Goal: Task Accomplishment & Management: Use online tool/utility

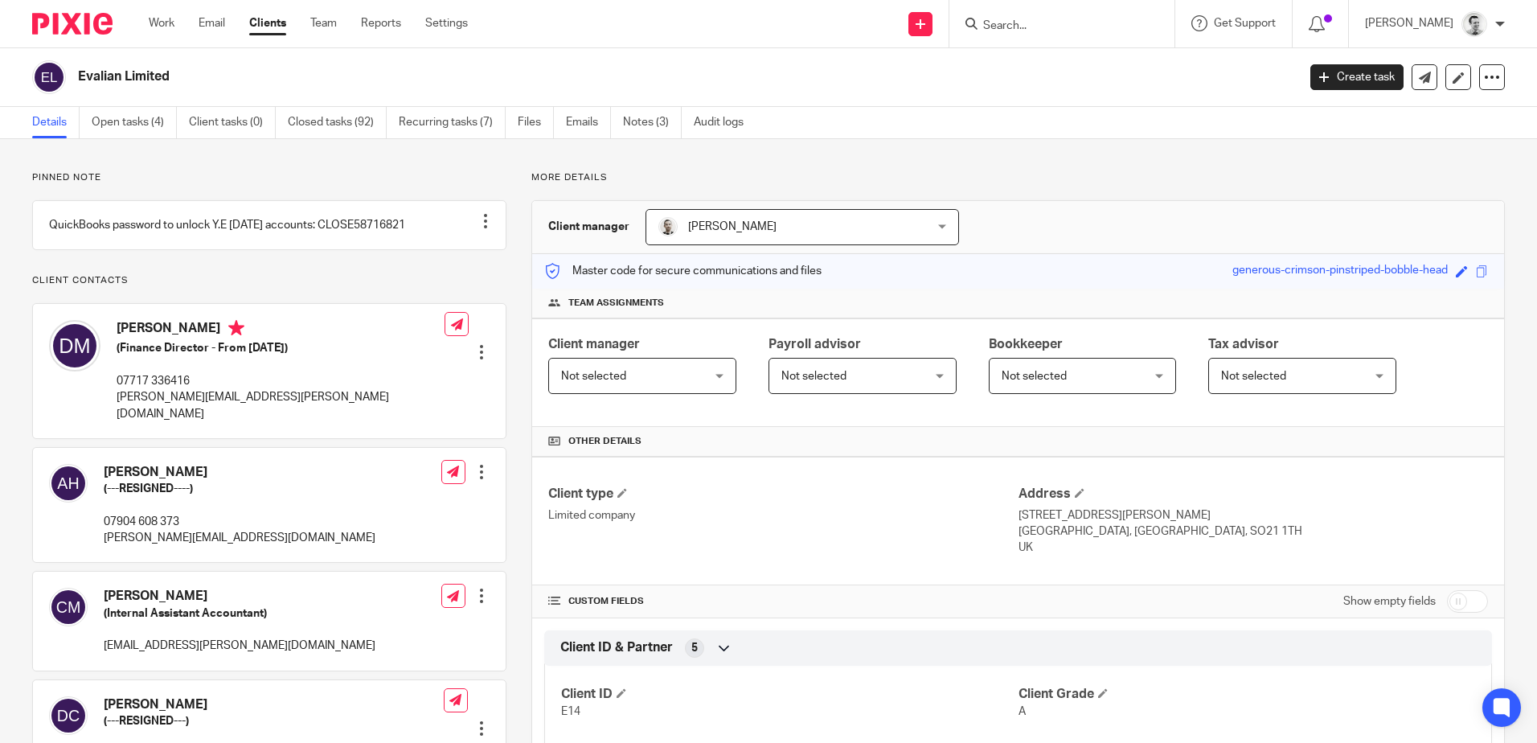
click at [1077, 24] on input "Search" at bounding box center [1054, 26] width 145 height 14
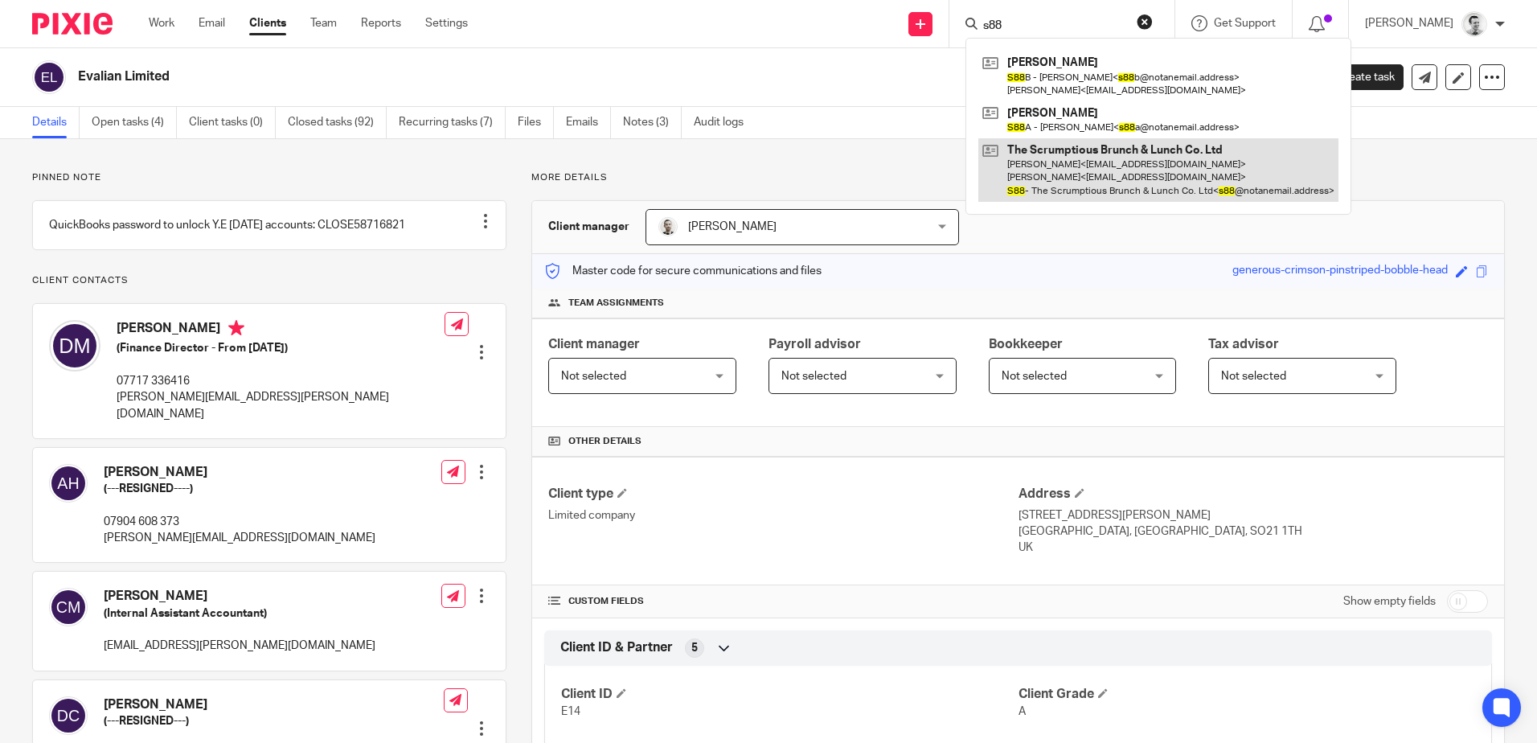
type input "s88"
click at [1066, 164] on link at bounding box center [1158, 170] width 360 height 64
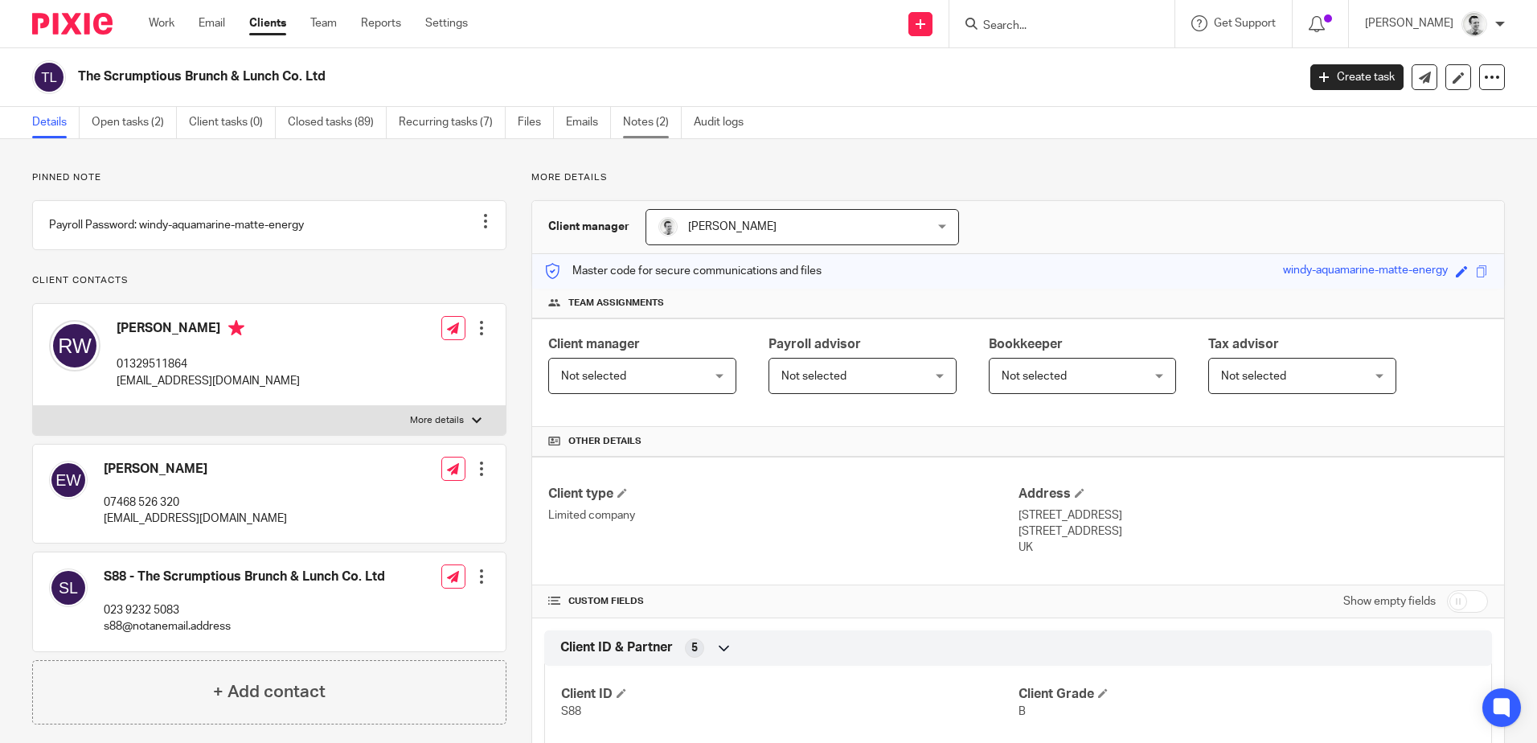
click at [651, 122] on link "Notes (2)" at bounding box center [652, 122] width 59 height 31
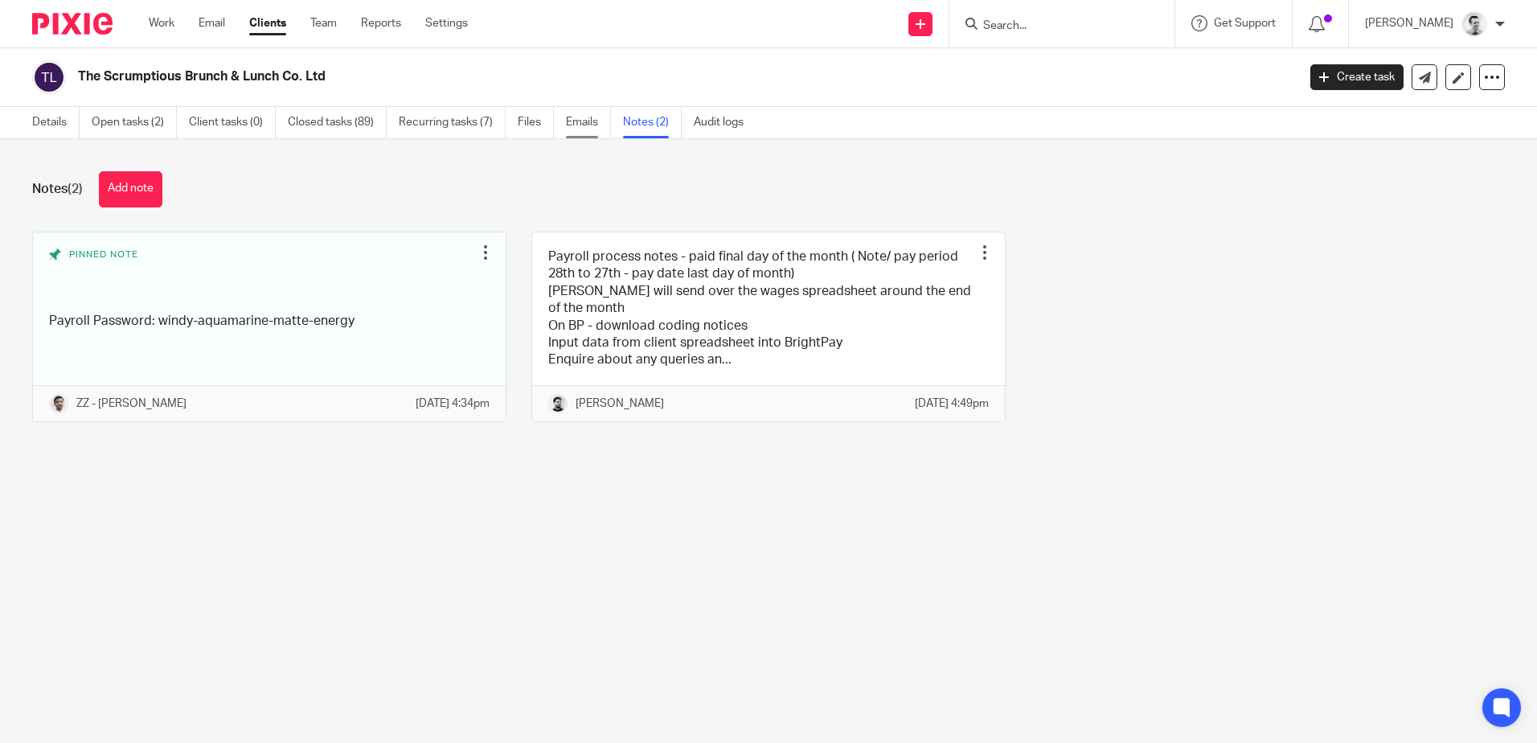
click at [570, 125] on link "Emails" at bounding box center [588, 122] width 45 height 31
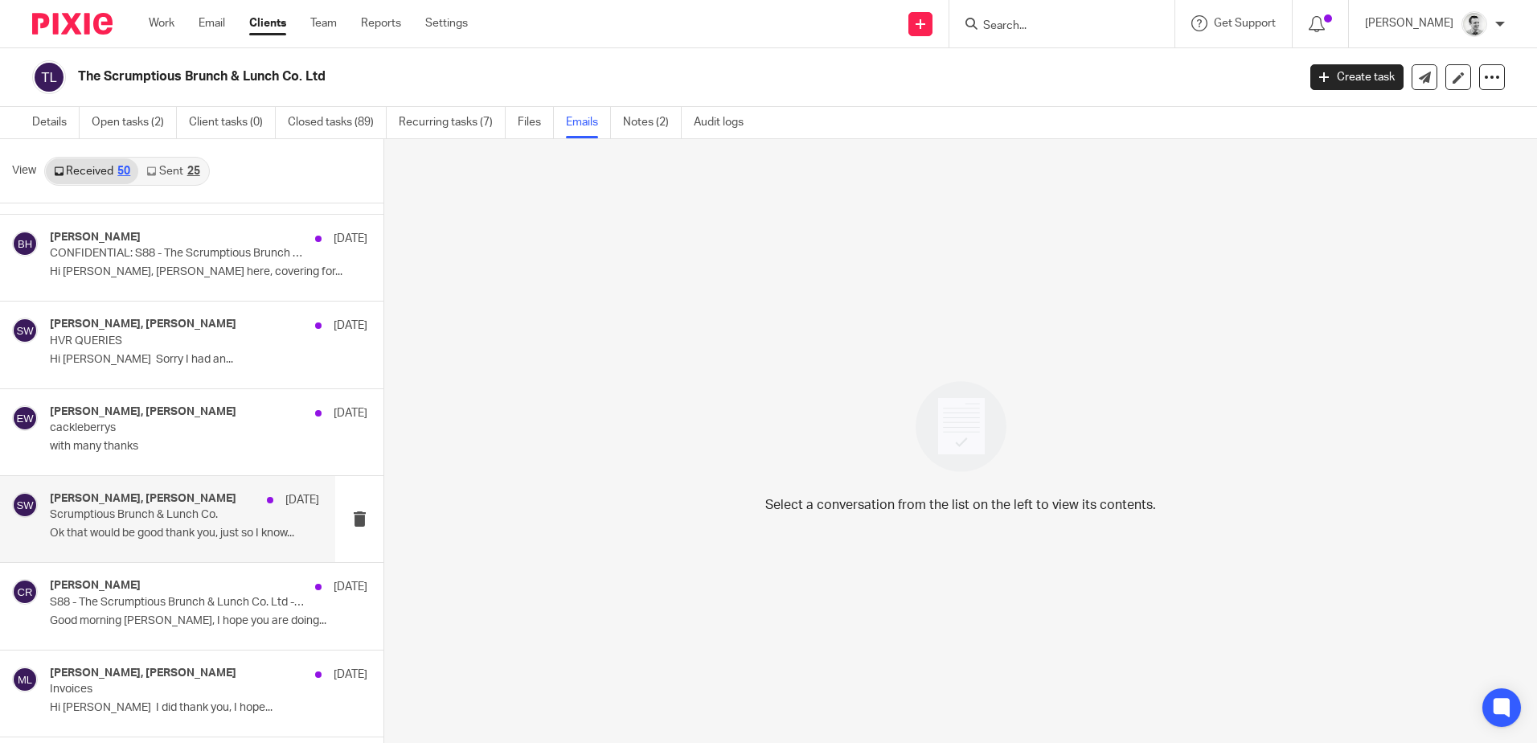
scroll to position [3825, 0]
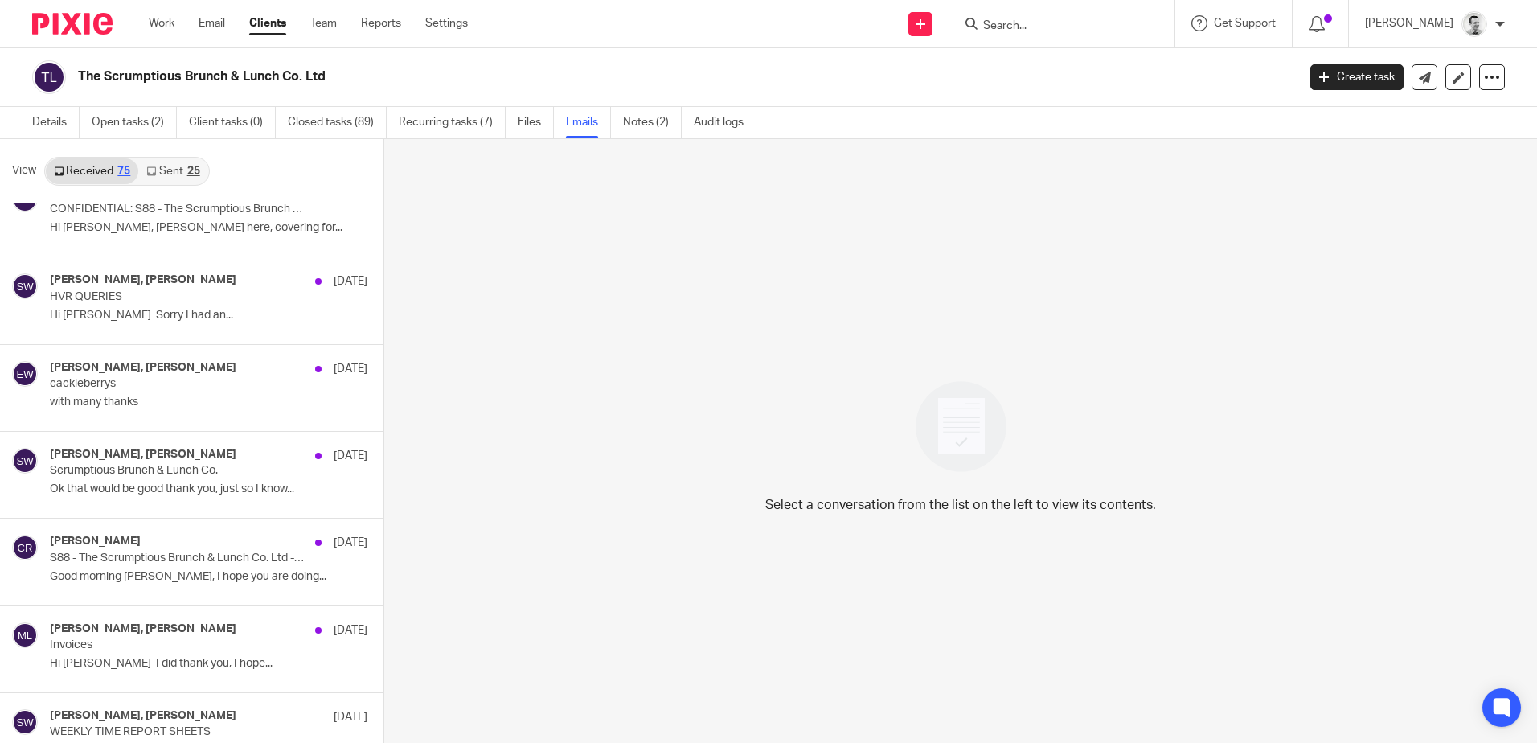
click at [1180, 390] on div "Select a conversation from the list on the left to view its contents." at bounding box center [960, 442] width 1153 height 606
click at [1008, 21] on input "Search" at bounding box center [1054, 26] width 145 height 14
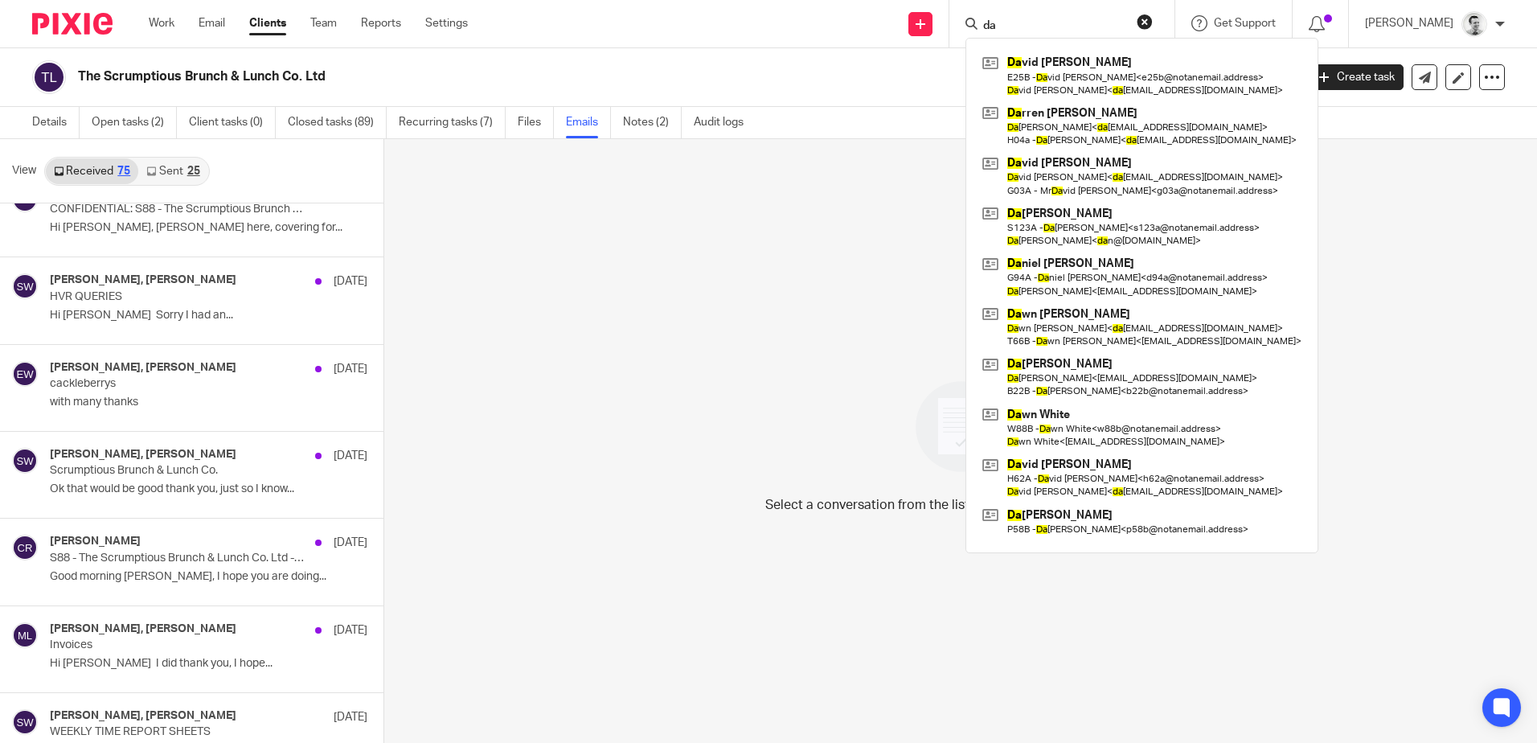
type input "d"
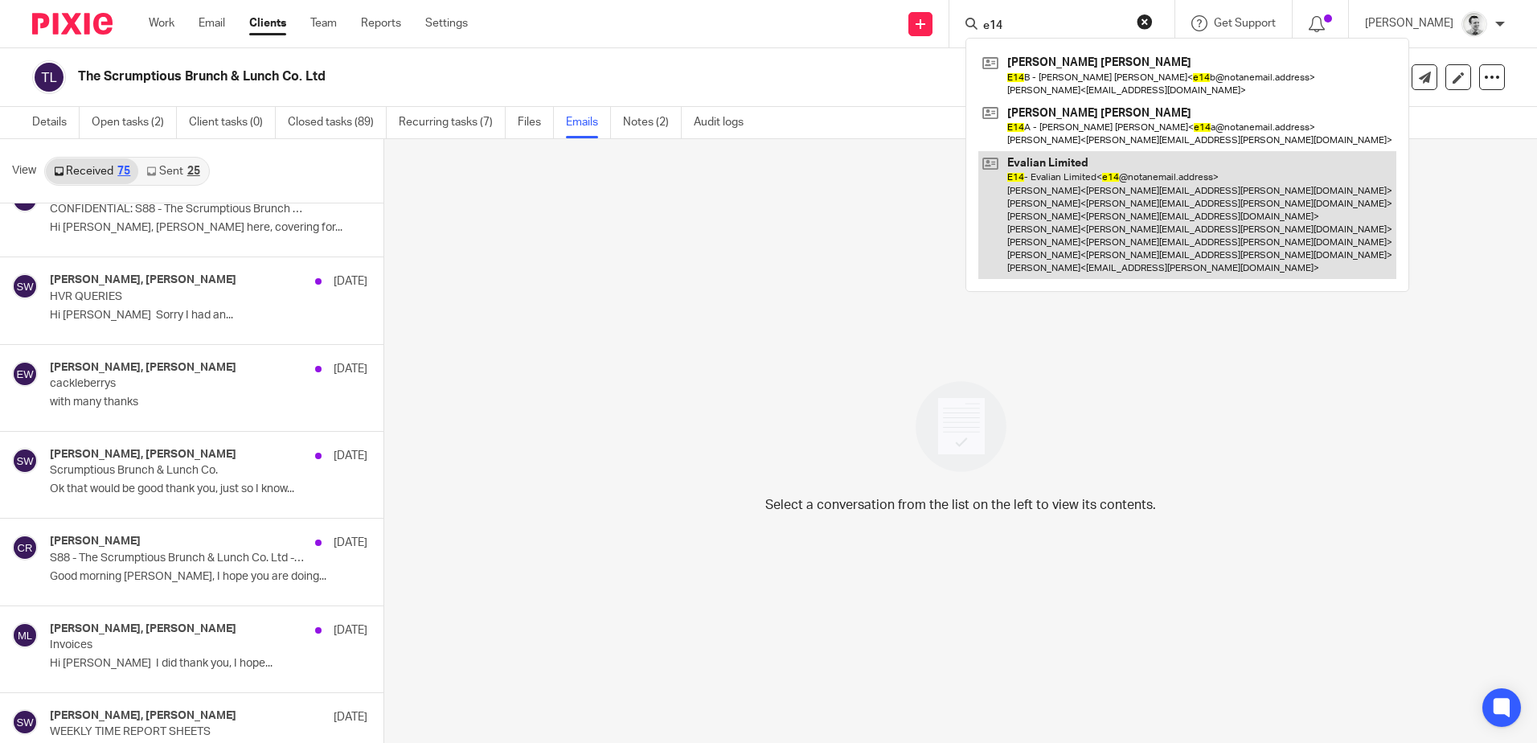
type input "e14"
click at [1156, 206] on link at bounding box center [1187, 215] width 418 height 128
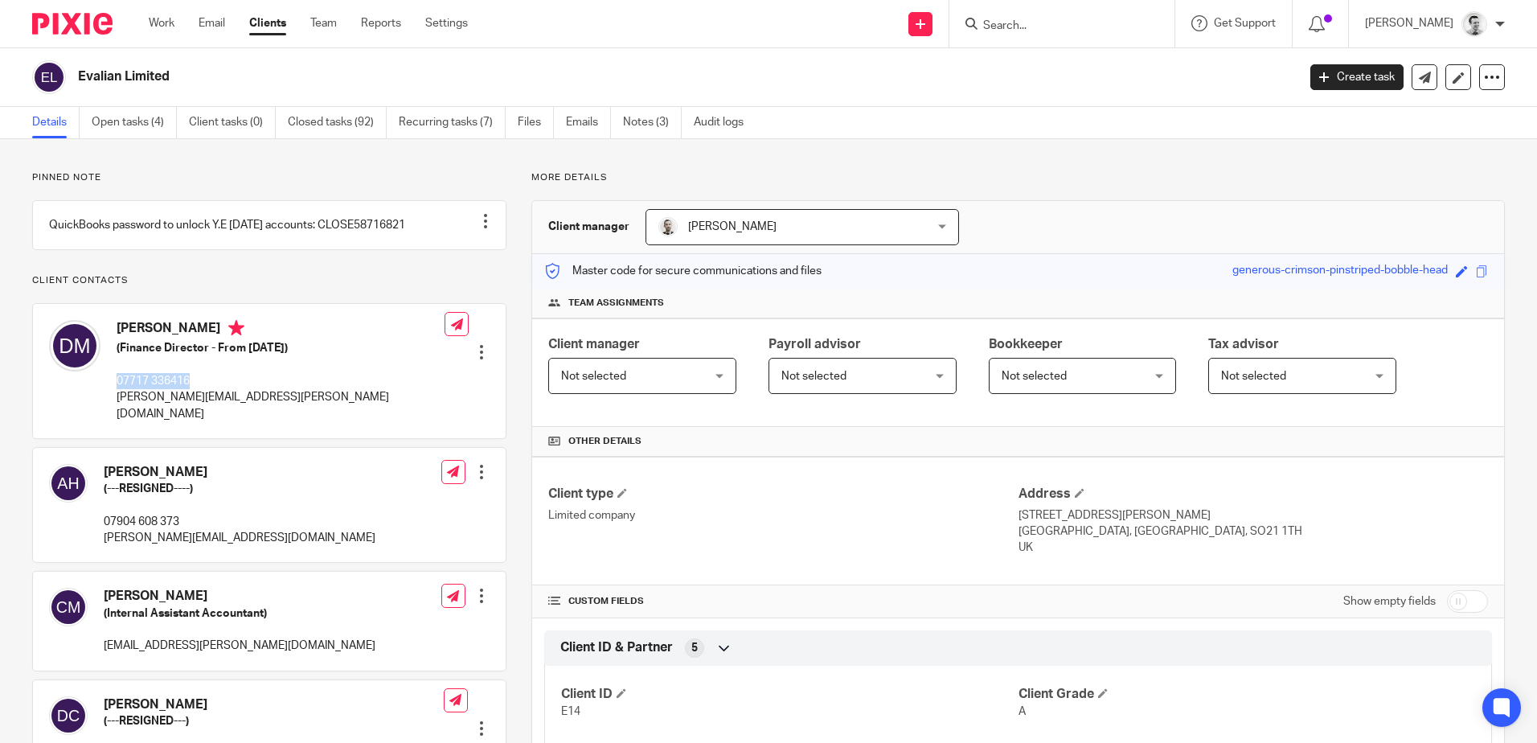
drag, startPoint x: 113, startPoint y: 392, endPoint x: 228, endPoint y: 391, distance: 115.0
click at [228, 391] on div "[PERSON_NAME] (Finance Director - From [DATE]) 07717 336416 [PERSON_NAME][EMAIL…" at bounding box center [247, 370] width 396 height 117
click at [228, 389] on p "07717 336416" at bounding box center [281, 381] width 328 height 16
drag, startPoint x: 214, startPoint y: 360, endPoint x: 285, endPoint y: 362, distance: 71.6
click at [285, 356] on h5 "(Finance Director - From November 2023)" at bounding box center [281, 348] width 328 height 16
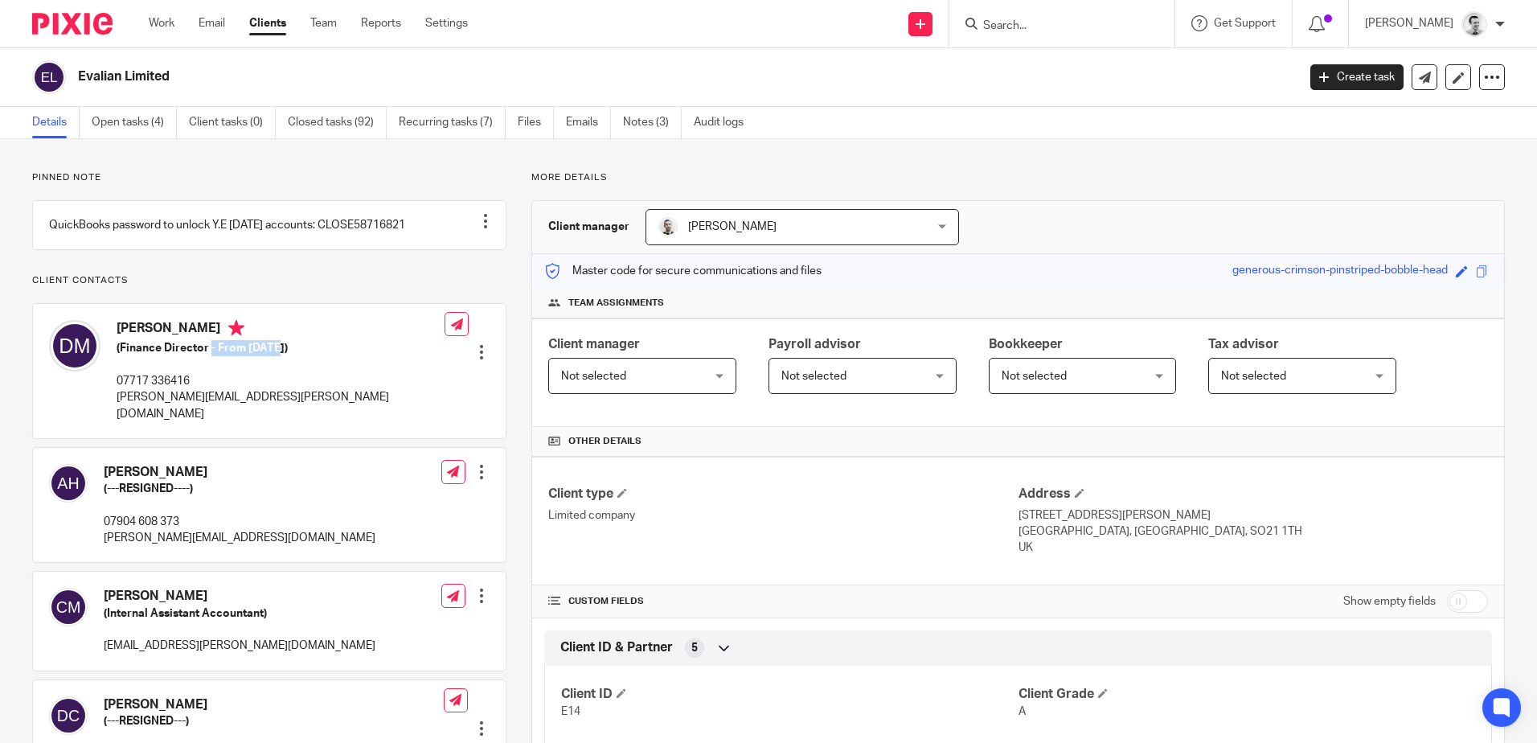
click at [285, 356] on h5 "(Finance Director - From November 2023)" at bounding box center [281, 348] width 328 height 16
click at [243, 389] on p "07717 336416" at bounding box center [281, 381] width 328 height 16
drag, startPoint x: 119, startPoint y: 401, endPoint x: 197, endPoint y: 391, distance: 78.7
click at [197, 389] on p "07717 336416" at bounding box center [281, 381] width 328 height 16
drag, startPoint x: 197, startPoint y: 391, endPoint x: 208, endPoint y: 391, distance: 11.3
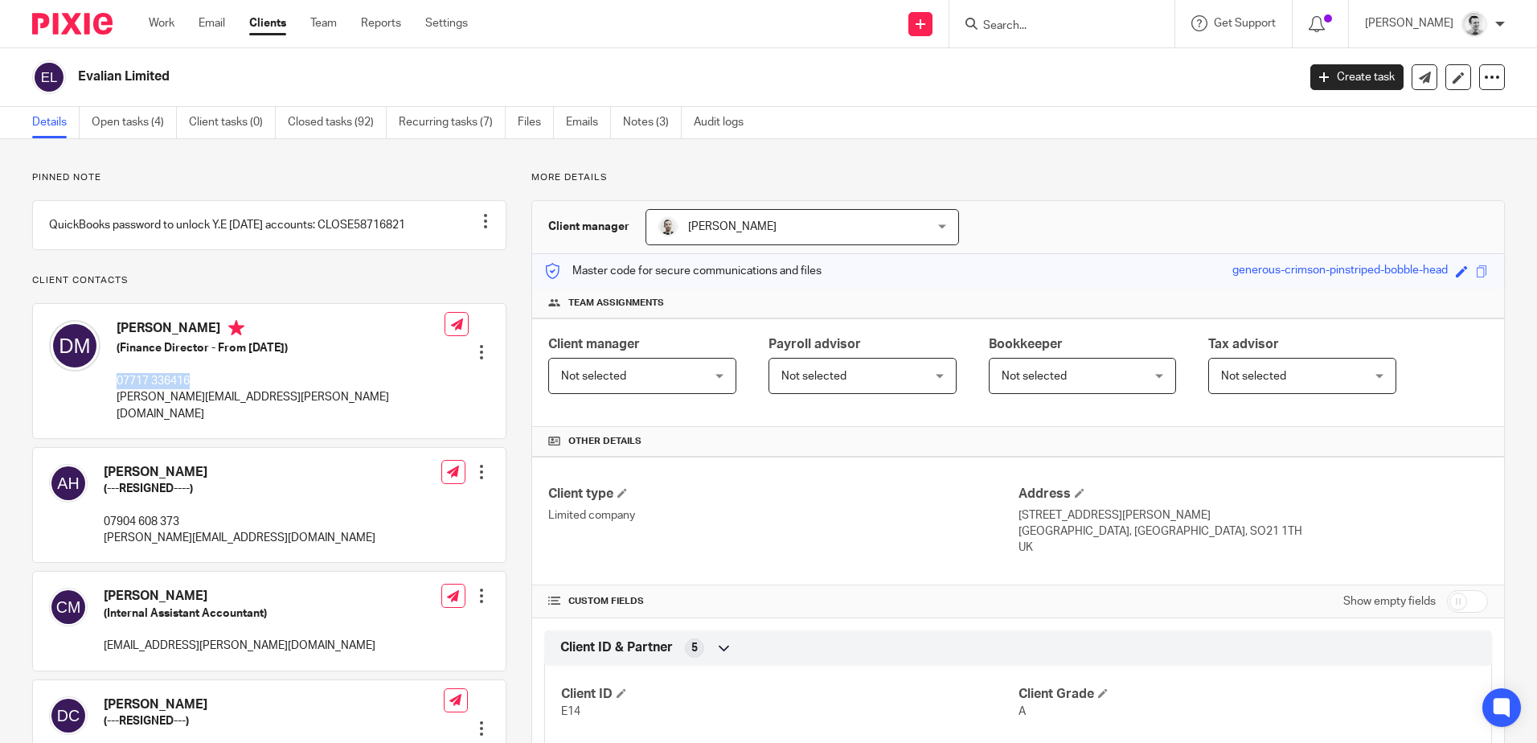
click at [198, 389] on p "07717 336416" at bounding box center [281, 381] width 328 height 16
click at [1476, 273] on span at bounding box center [1482, 271] width 12 height 12
drag, startPoint x: 117, startPoint y: 338, endPoint x: 212, endPoint y: 343, distance: 95.0
click at [212, 340] on h4 "Darren Maynard" at bounding box center [281, 330] width 328 height 20
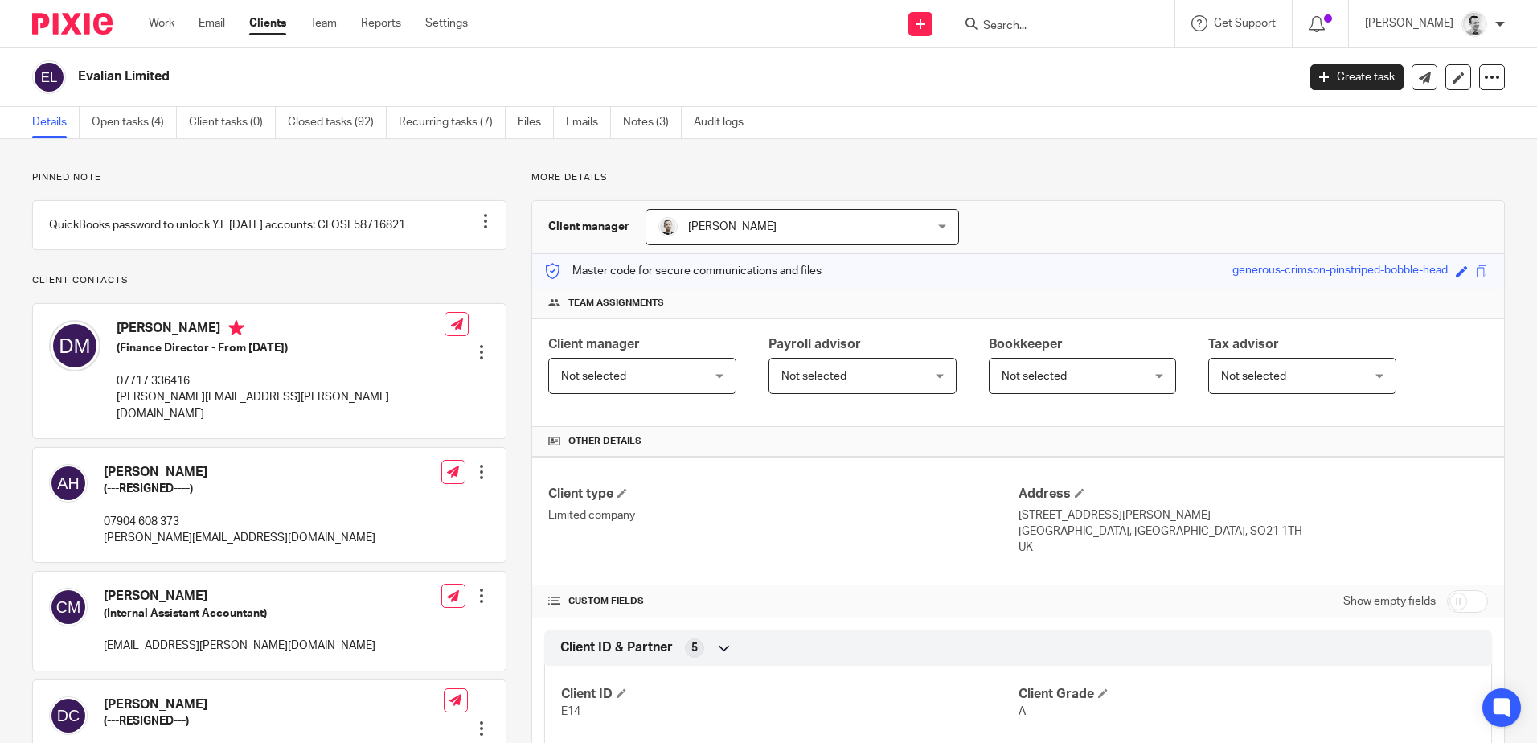
drag, startPoint x: 132, startPoint y: 363, endPoint x: 321, endPoint y: 360, distance: 188.9
click at [321, 356] on h5 "(Finance Director - From November 2023)" at bounding box center [281, 348] width 328 height 16
click at [322, 356] on h5 "(Finance Director - From November 2023)" at bounding box center [281, 348] width 328 height 16
click at [350, 359] on div "Darren Maynard (Finance Director - From November 2023) 07717 336416 darren.mayn…" at bounding box center [269, 370] width 473 height 133
click at [136, 114] on link "Open tasks (4)" at bounding box center [134, 122] width 85 height 31
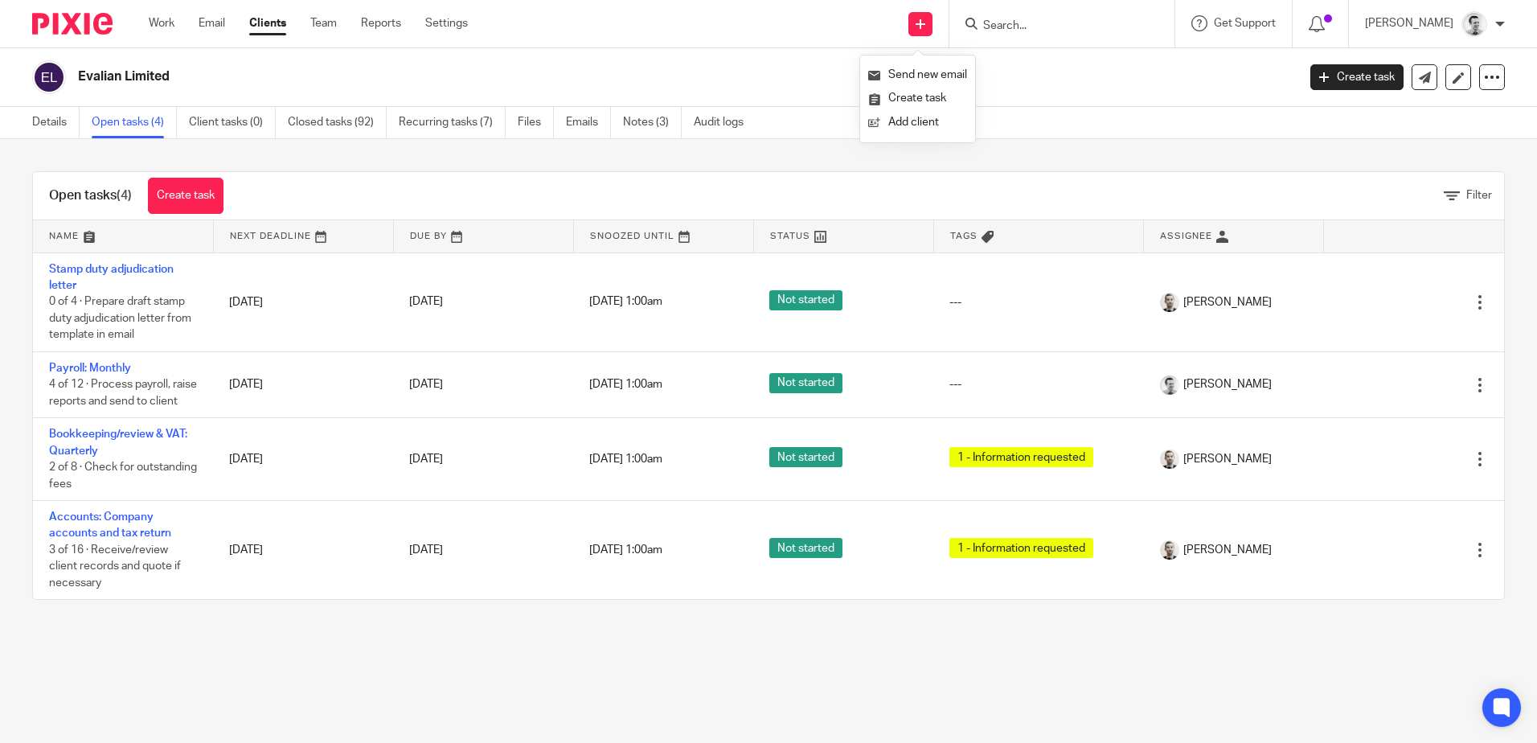
click at [1007, 25] on input "Search" at bounding box center [1054, 26] width 145 height 14
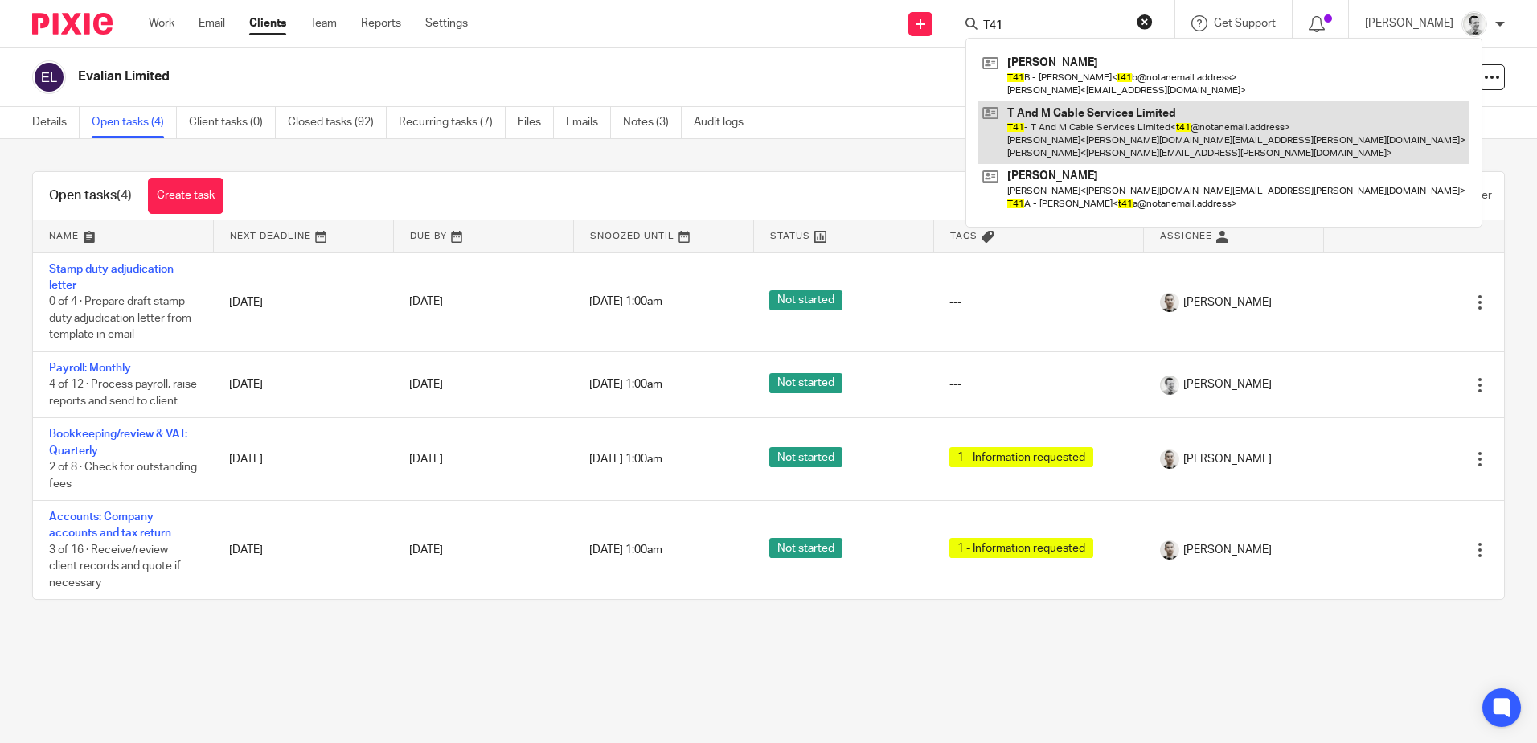
type input "T41"
click at [1068, 125] on link at bounding box center [1223, 133] width 491 height 64
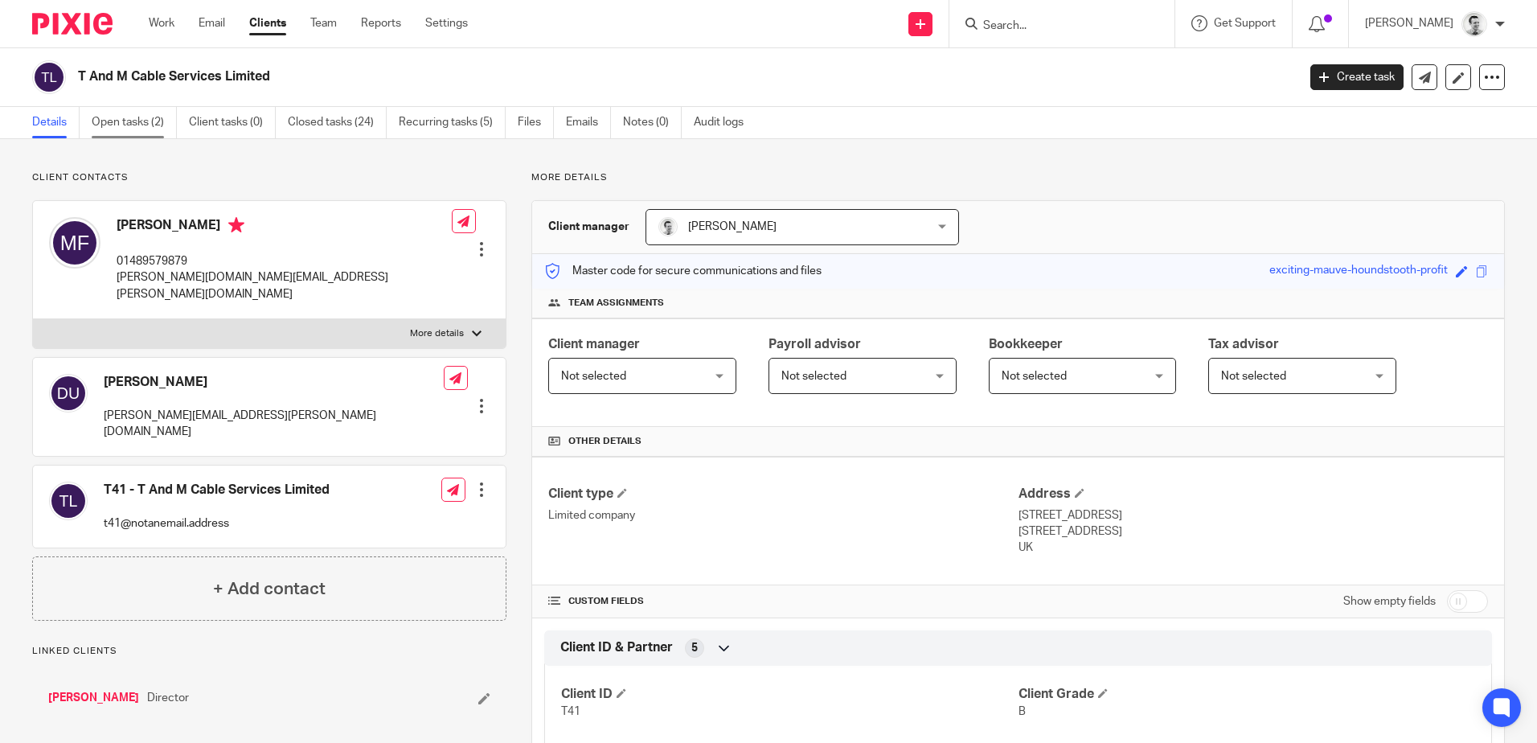
click at [120, 121] on link "Open tasks (2)" at bounding box center [134, 122] width 85 height 31
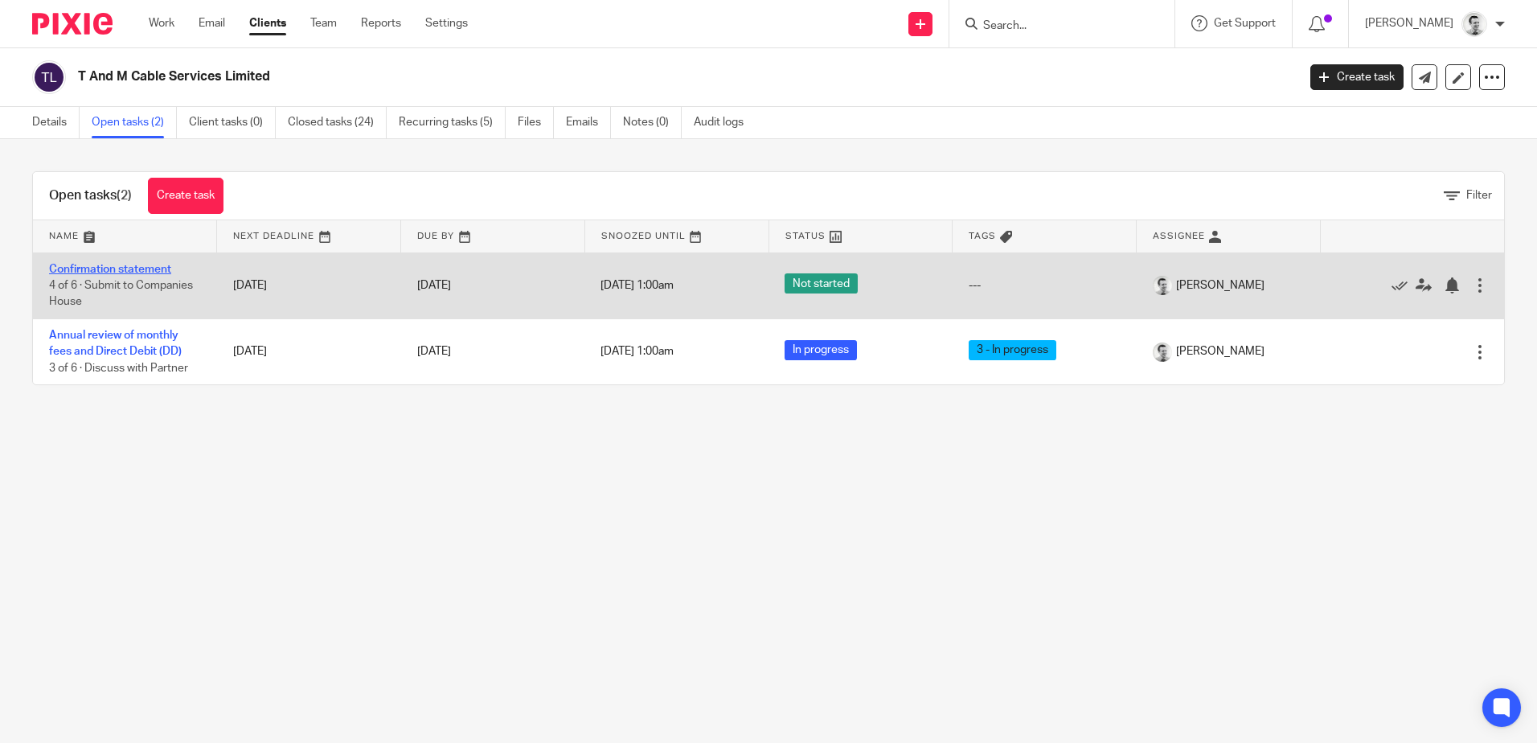
click at [132, 264] on link "Confirmation statement" at bounding box center [110, 269] width 122 height 11
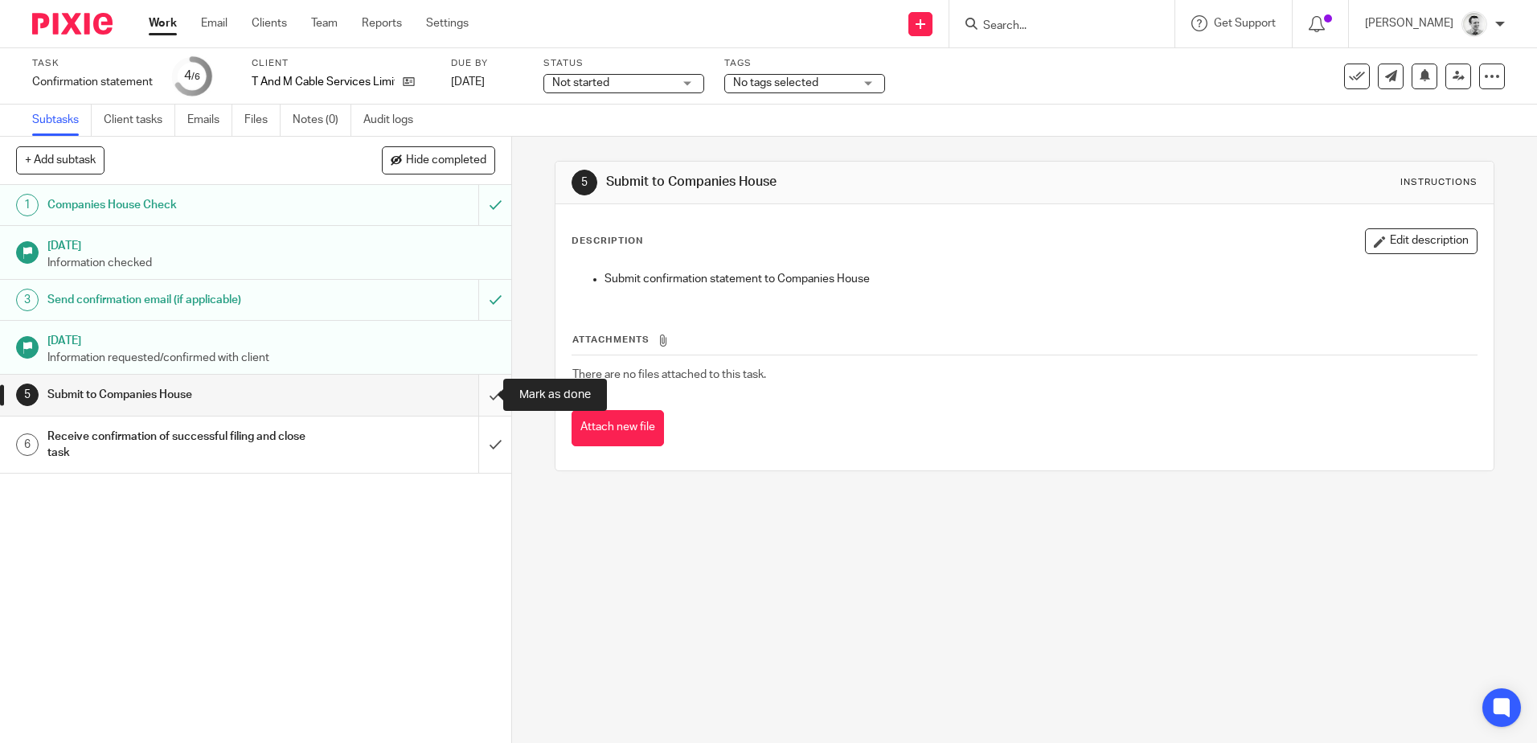
click at [481, 391] on input "submit" at bounding box center [255, 395] width 511 height 40
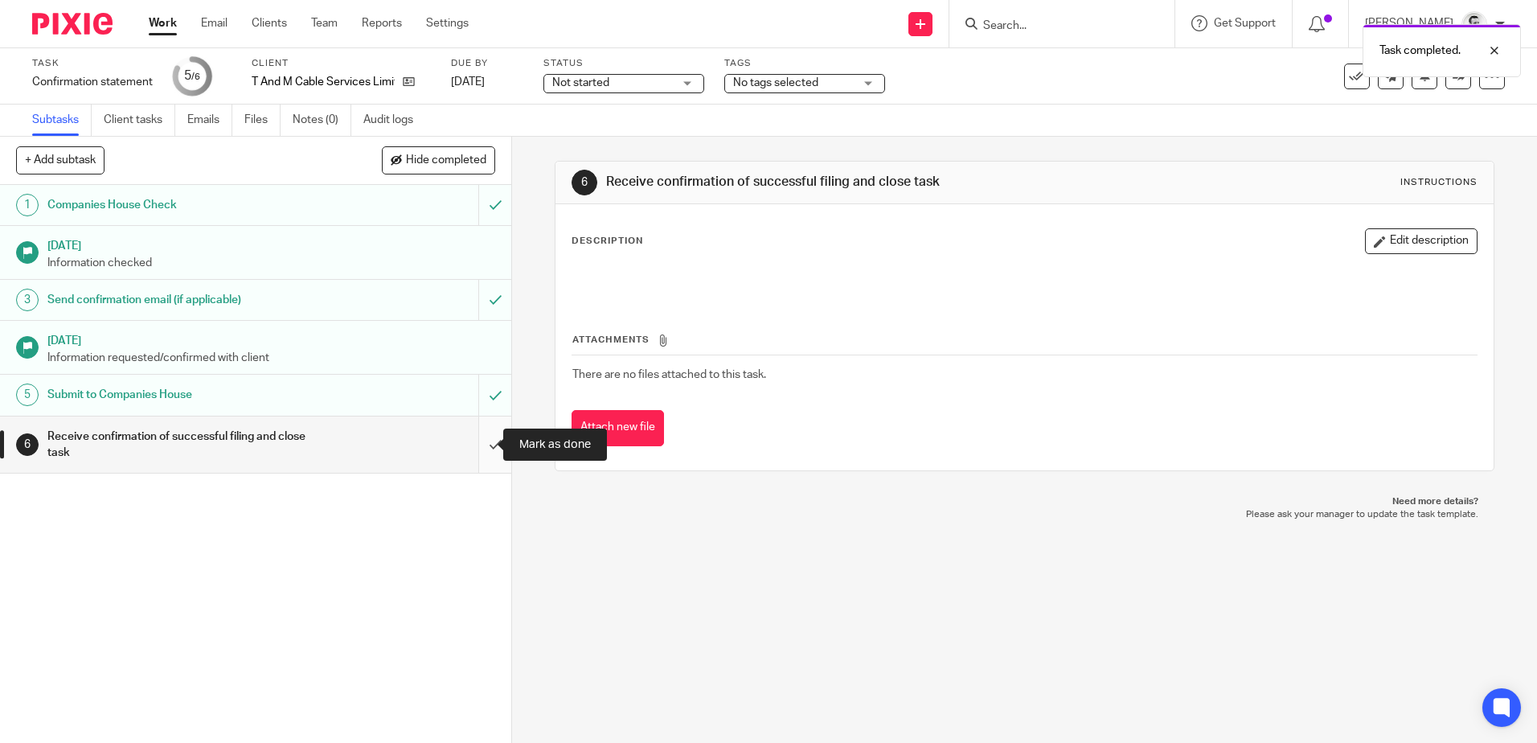
click at [479, 447] on input "submit" at bounding box center [255, 444] width 511 height 57
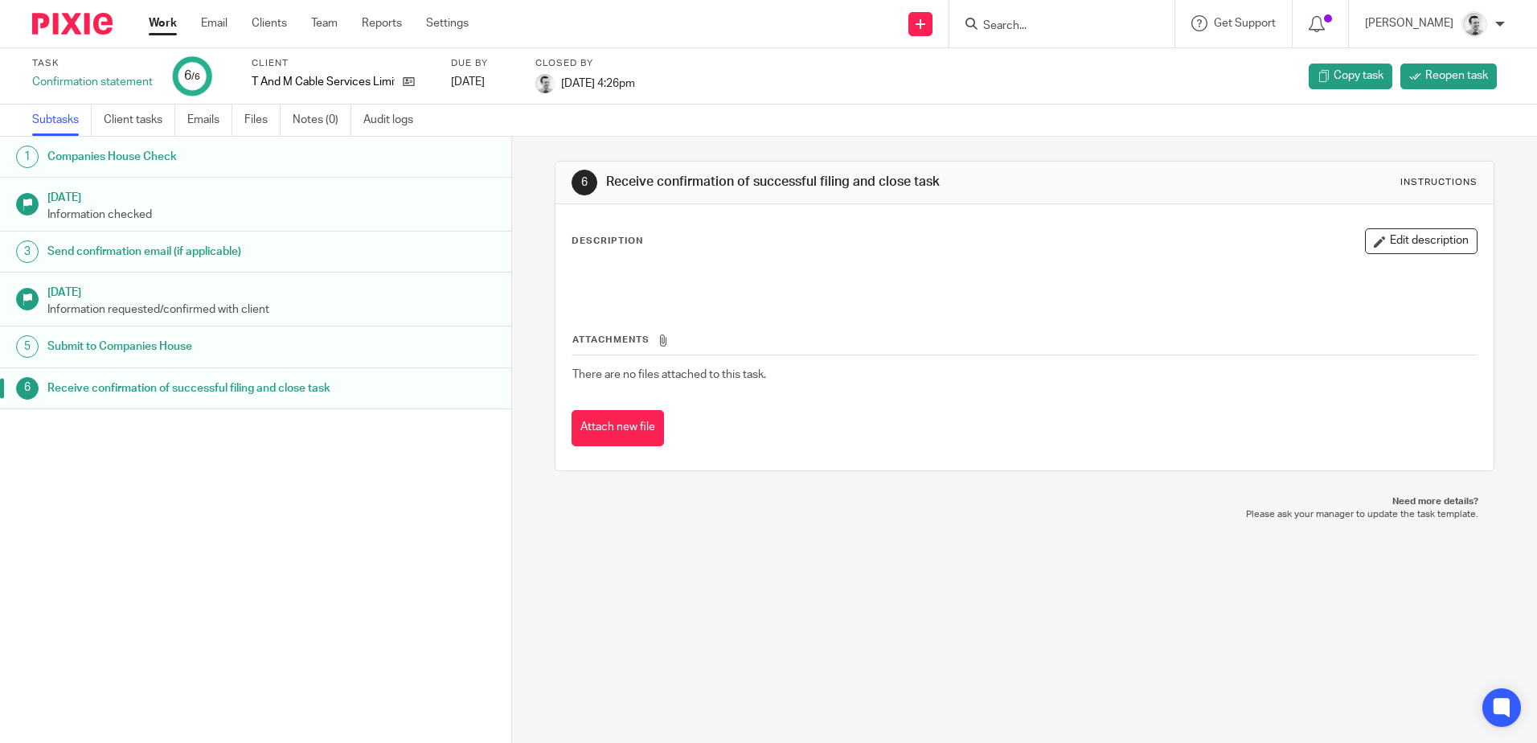
click at [1015, 27] on input "Search" at bounding box center [1054, 26] width 145 height 14
type input "pauline"
click at [138, 26] on div "Work Email Clients Team Reports Settings Work Email Clients Team Reports Settin…" at bounding box center [313, 23] width 360 height 47
click at [166, 25] on link "Work" at bounding box center [163, 23] width 28 height 16
